Goal: Information Seeking & Learning: Learn about a topic

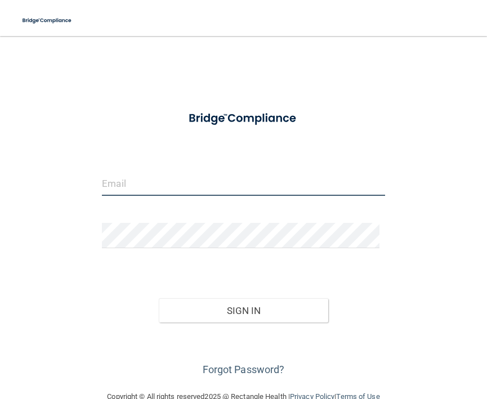
click at [189, 192] on input "email" at bounding box center [243, 183] width 283 height 25
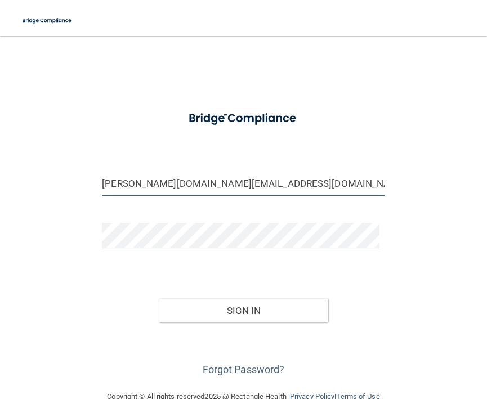
type input "[PERSON_NAME][DOMAIN_NAME][EMAIL_ADDRESS][DOMAIN_NAME]"
drag, startPoint x: 156, startPoint y: 260, endPoint x: 167, endPoint y: 249, distance: 15.1
click at [157, 259] on form "[PERSON_NAME][DOMAIN_NAME][EMAIL_ADDRESS][DOMAIN_NAME] Invalid email/password. …" at bounding box center [243, 241] width 283 height 275
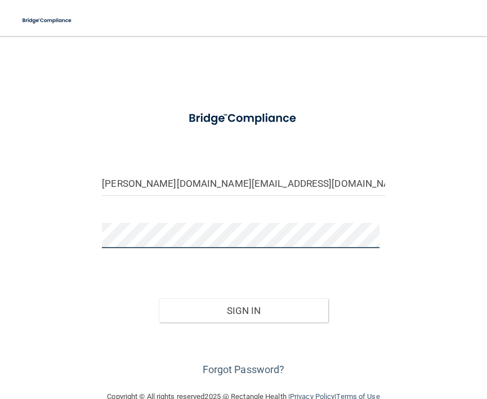
click at [159, 298] on button "Sign In" at bounding box center [243, 310] width 169 height 25
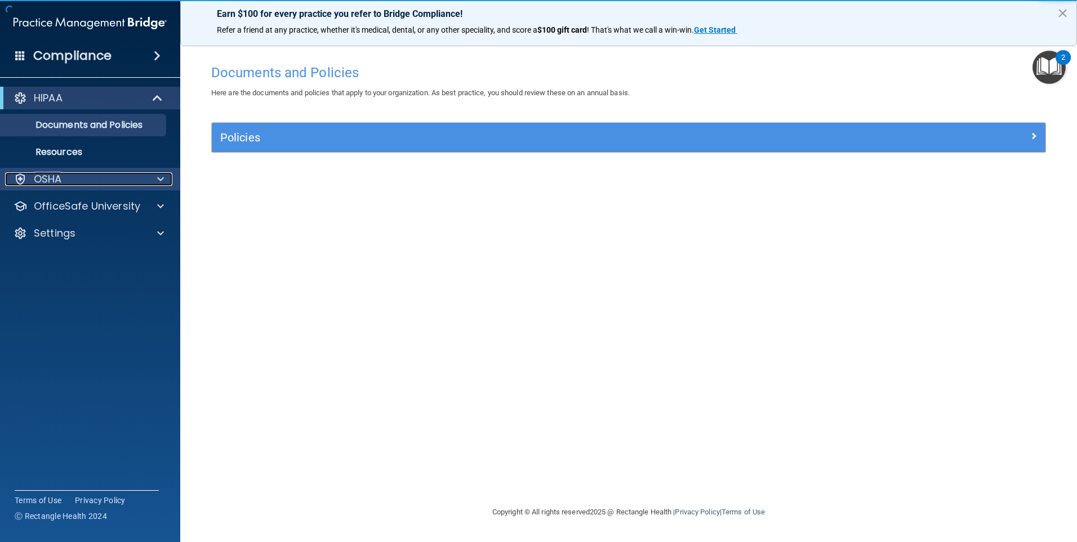
click at [87, 183] on div "OSHA" at bounding box center [75, 179] width 140 height 14
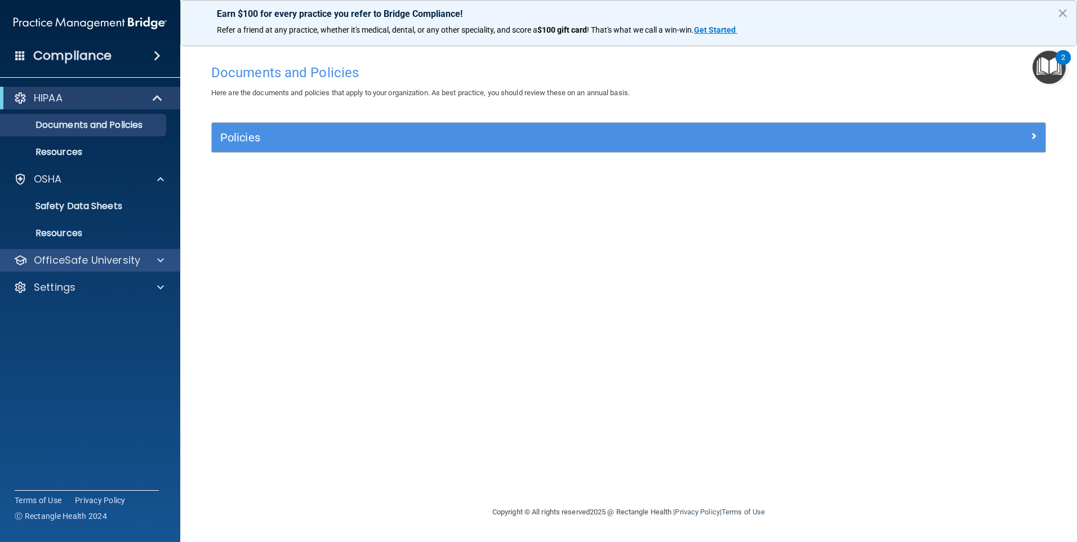
click at [69, 252] on div "OfficeSafe University" at bounding box center [90, 260] width 181 height 23
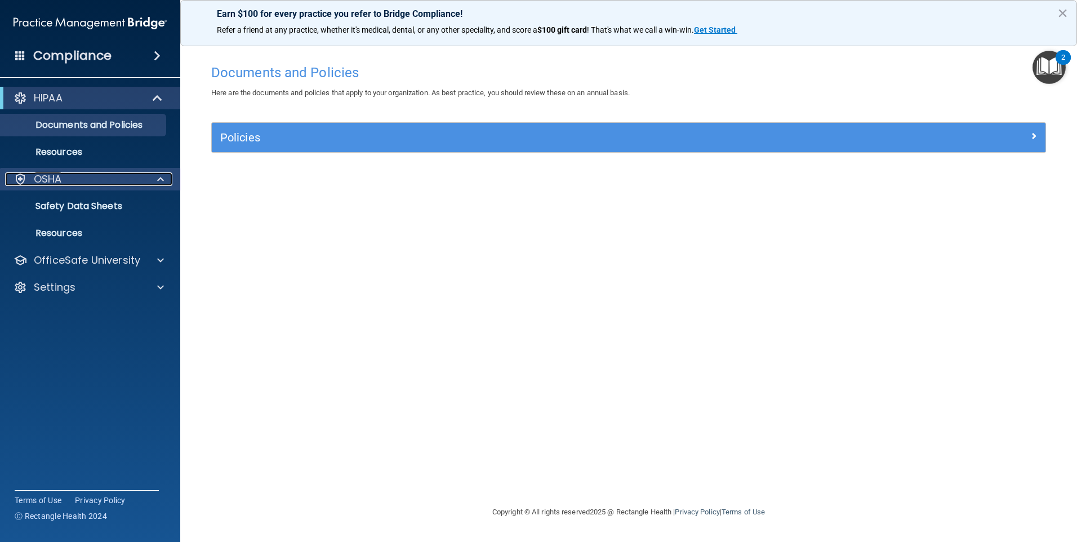
click at [161, 179] on span at bounding box center [160, 179] width 7 height 14
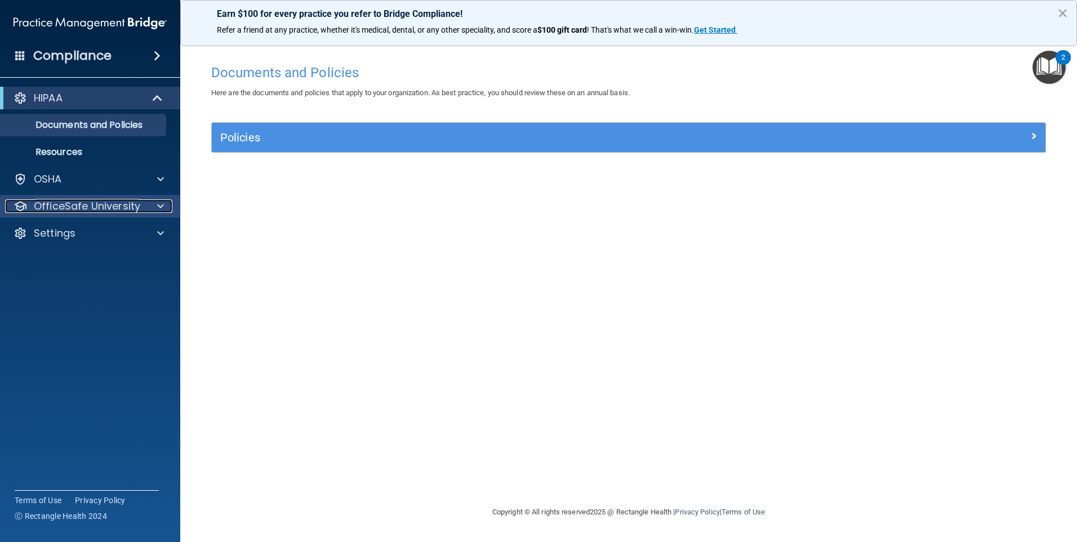
click at [77, 204] on p "OfficeSafe University" at bounding box center [87, 206] width 106 height 14
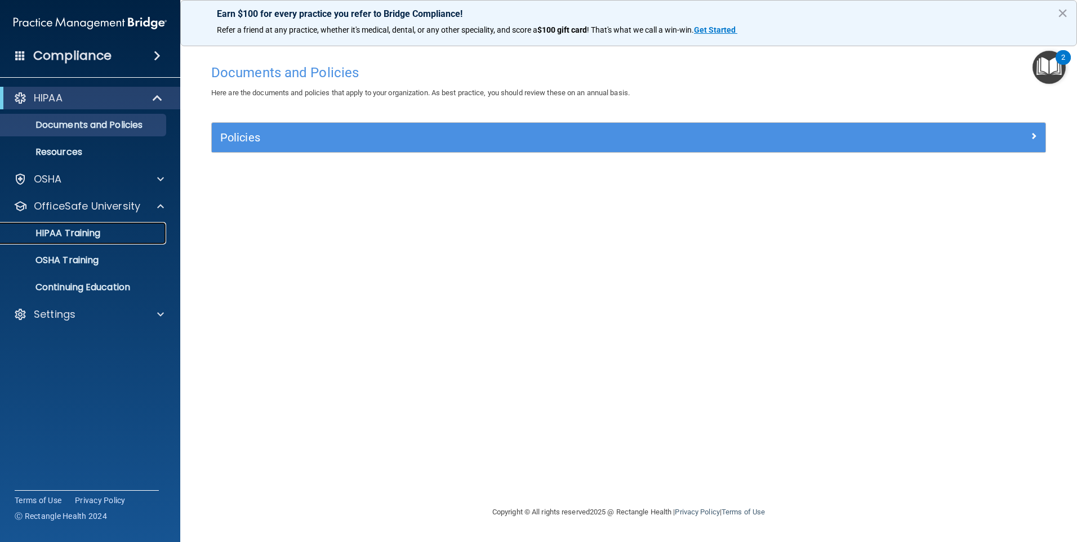
click at [68, 236] on p "HIPAA Training" at bounding box center [53, 232] width 93 height 11
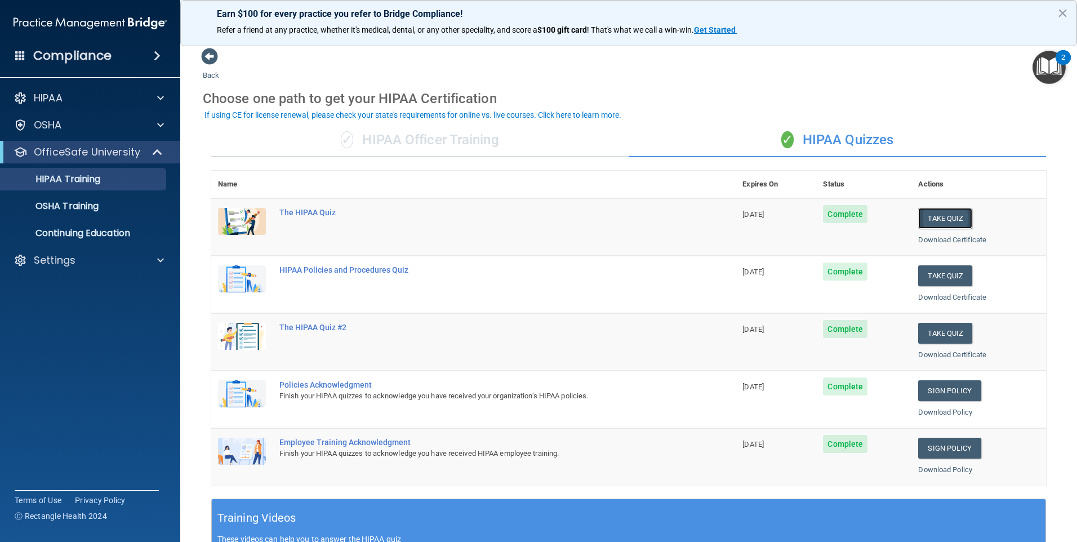
click at [486, 221] on button "Take Quiz" at bounding box center [945, 218] width 54 height 21
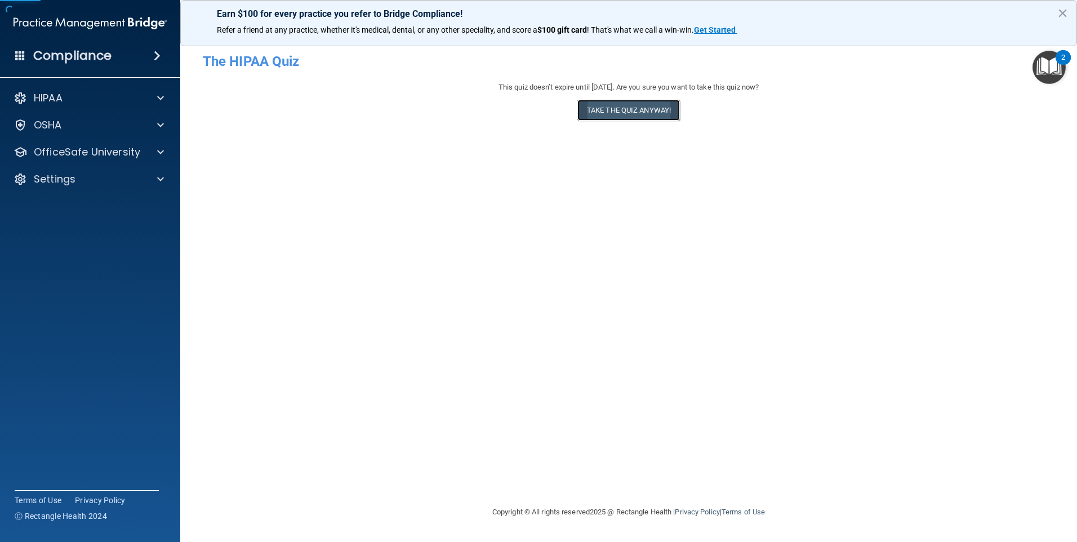
click at [486, 114] on button "Take the quiz anyway!" at bounding box center [628, 110] width 102 height 21
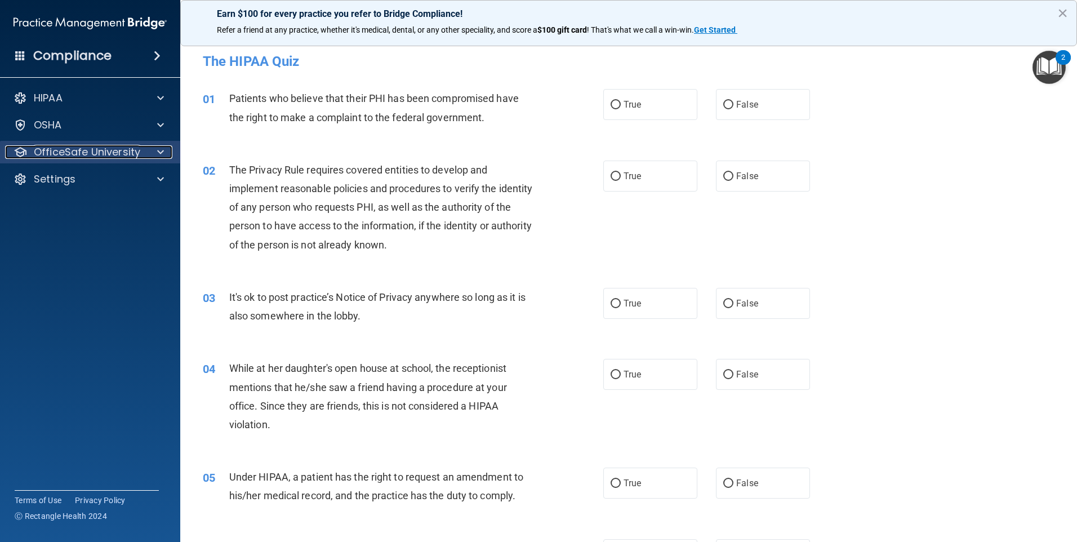
click at [66, 148] on p "OfficeSafe University" at bounding box center [87, 152] width 106 height 14
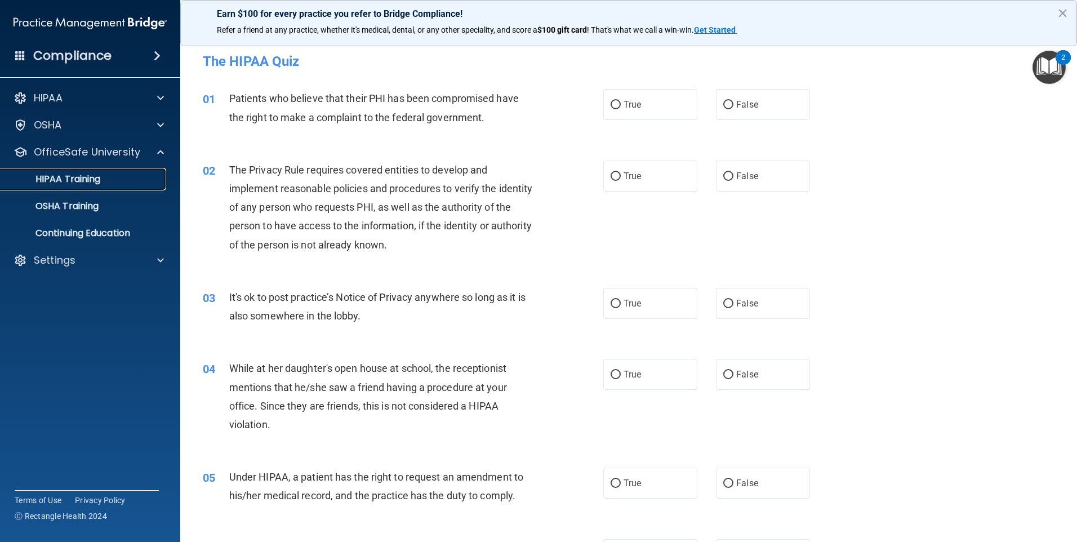
click at [60, 178] on p "HIPAA Training" at bounding box center [53, 178] width 93 height 11
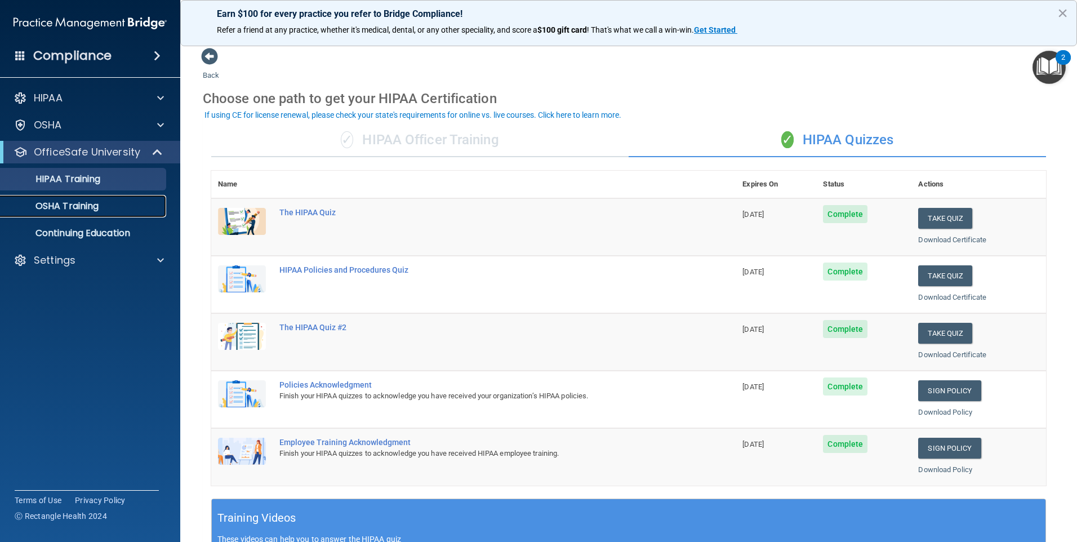
click at [62, 206] on p "OSHA Training" at bounding box center [52, 205] width 91 height 11
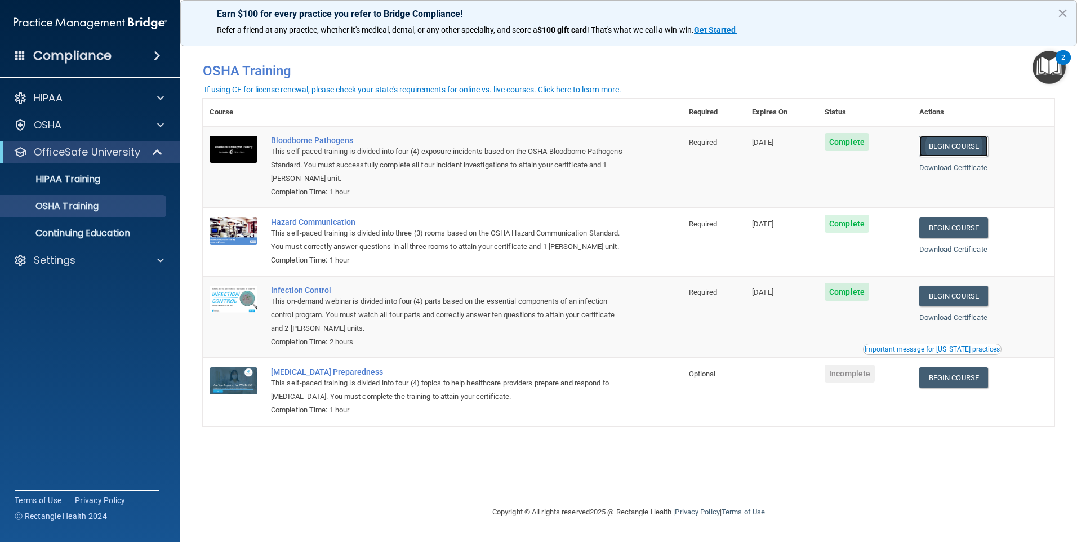
click at [486, 147] on link "Begin Course" at bounding box center [953, 146] width 69 height 21
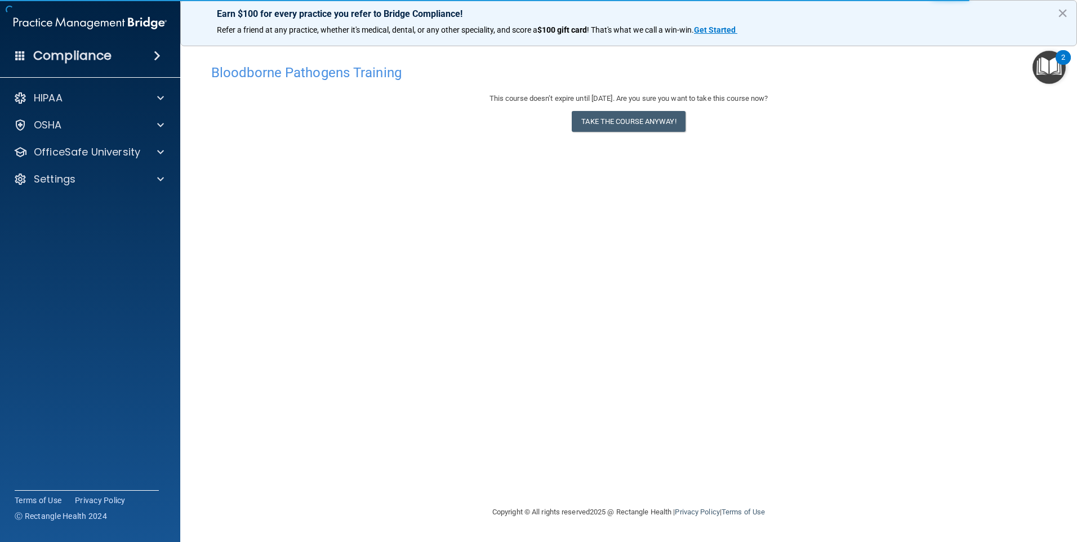
click at [829, 467] on div "Bloodborne Pathogens Training This course doesn’t expire until 04/11/2026. Are …" at bounding box center [628, 282] width 851 height 447
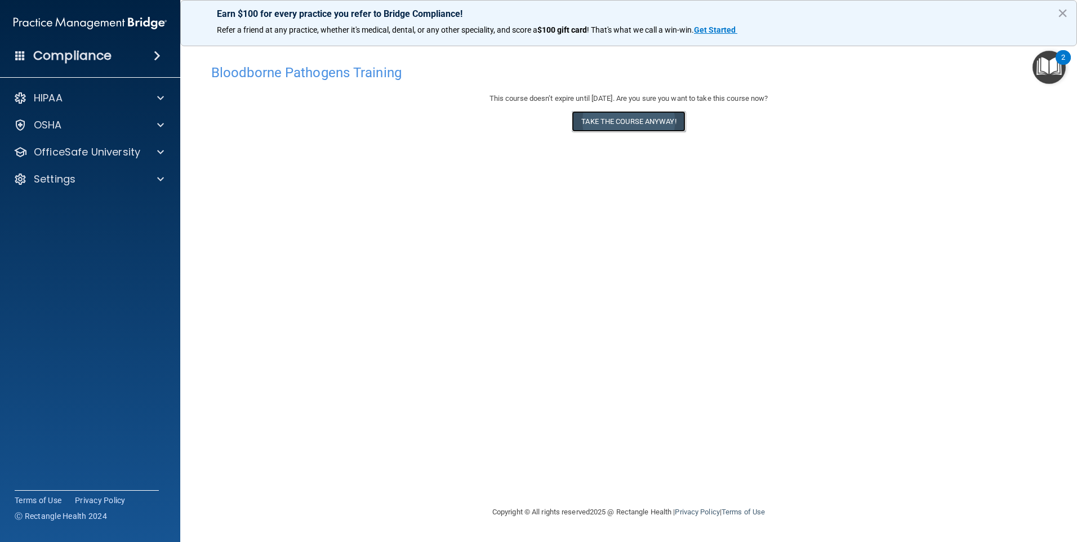
click at [586, 126] on button "Take the course anyway!" at bounding box center [628, 121] width 113 height 21
